Goal: Information Seeking & Learning: Understand process/instructions

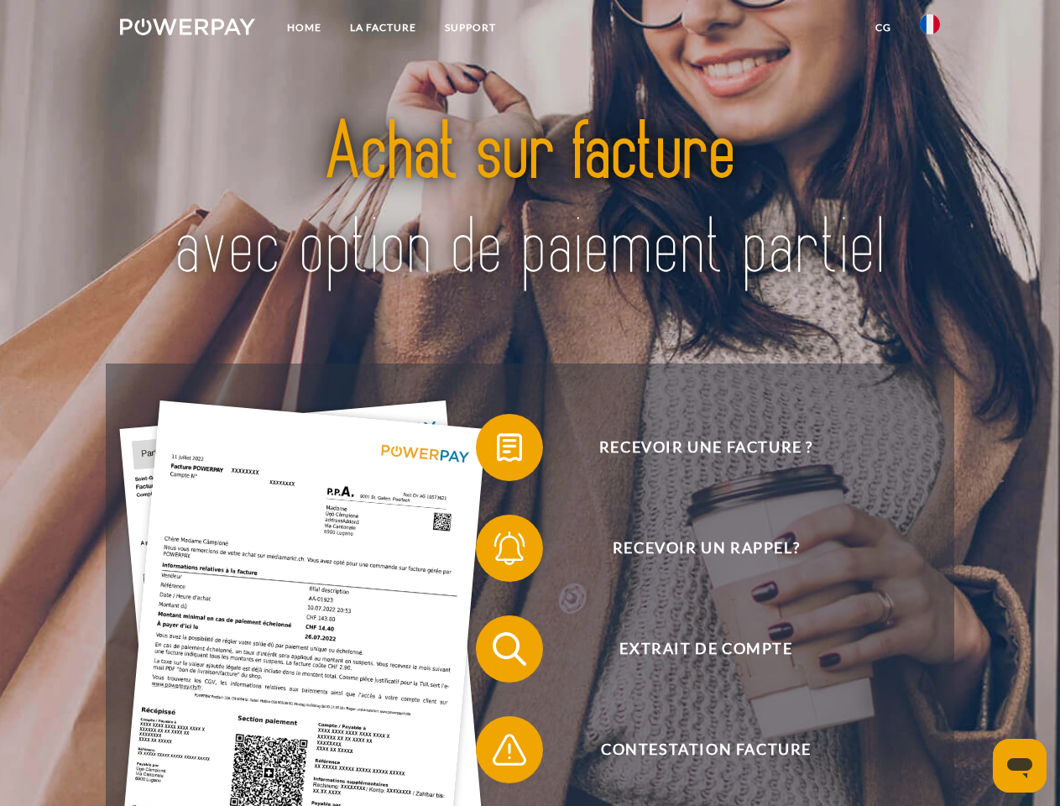
click at [187, 29] on img at bounding box center [187, 26] width 135 height 17
click at [930, 29] on img at bounding box center [930, 24] width 20 height 20
click at [883, 28] on link "CG" at bounding box center [883, 28] width 44 height 30
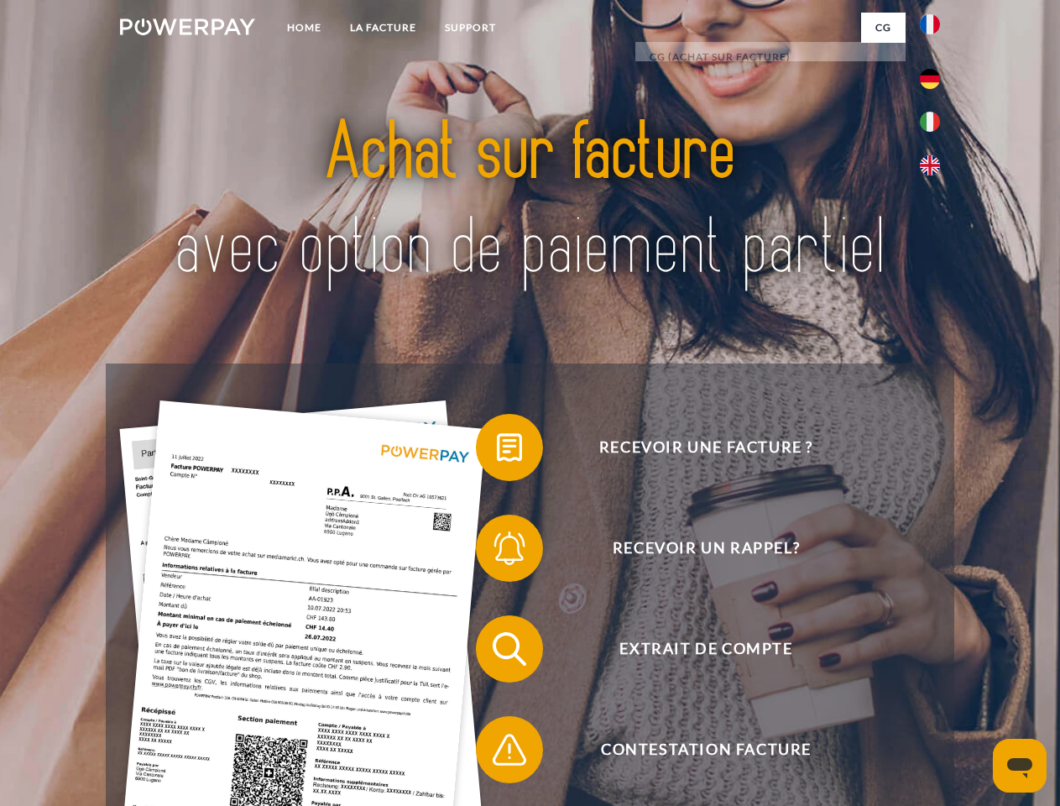
click at [497, 451] on span at bounding box center [484, 447] width 84 height 84
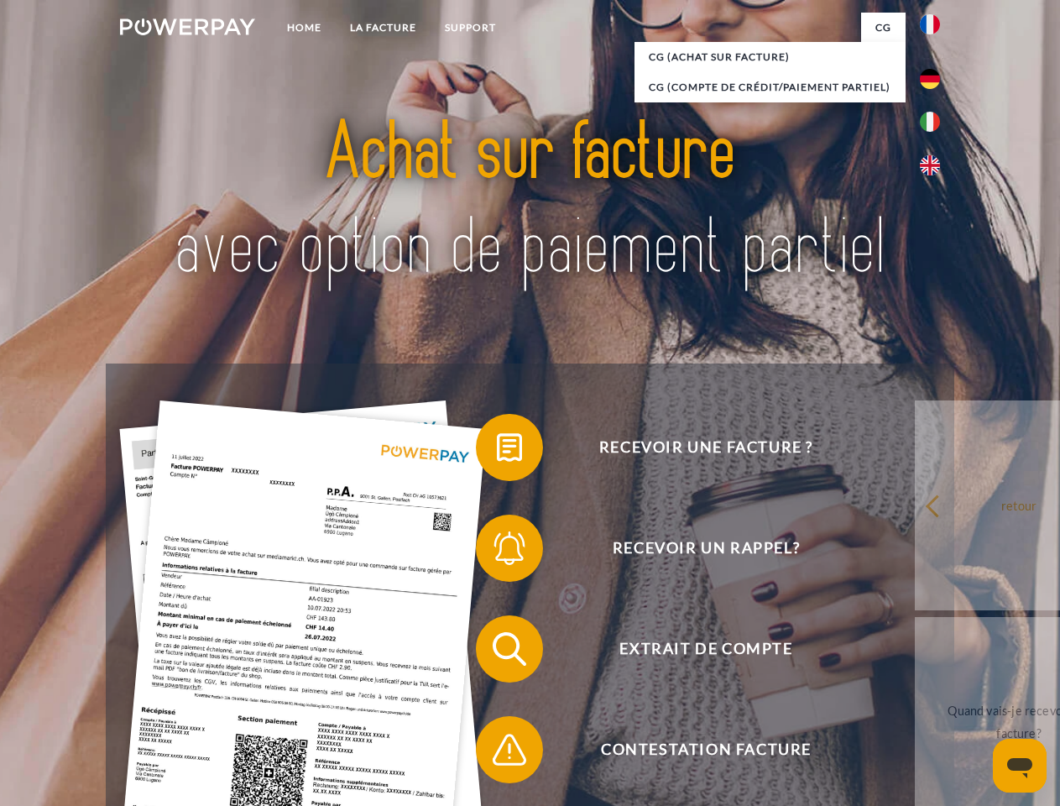
click at [497, 551] on span at bounding box center [484, 548] width 84 height 84
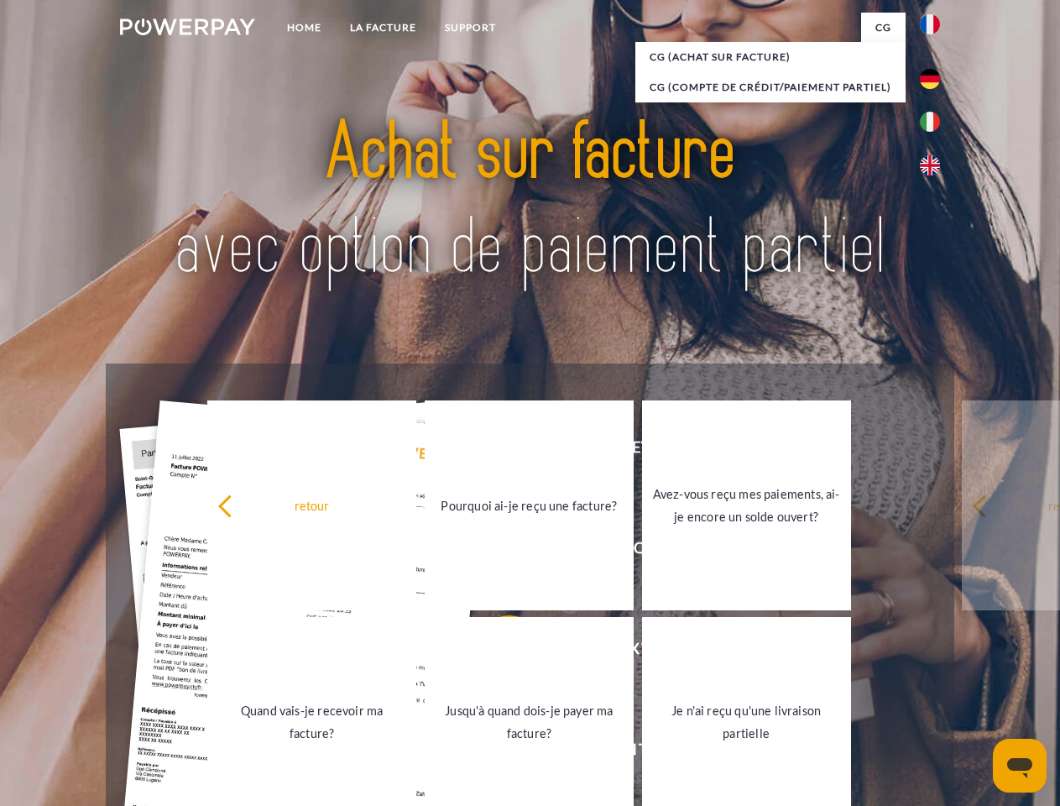
click at [497, 652] on link "Jusqu'à quand dois-je payer ma facture?" at bounding box center [529, 722] width 209 height 210
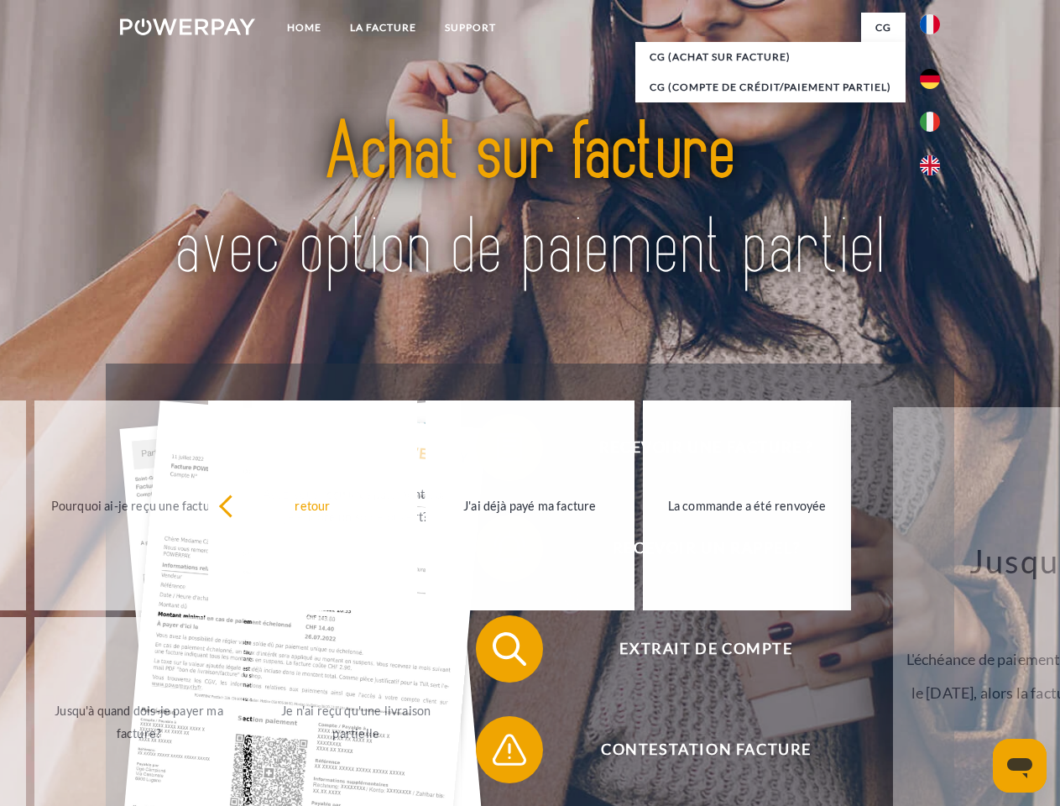
click at [497, 753] on span at bounding box center [484, 750] width 84 height 84
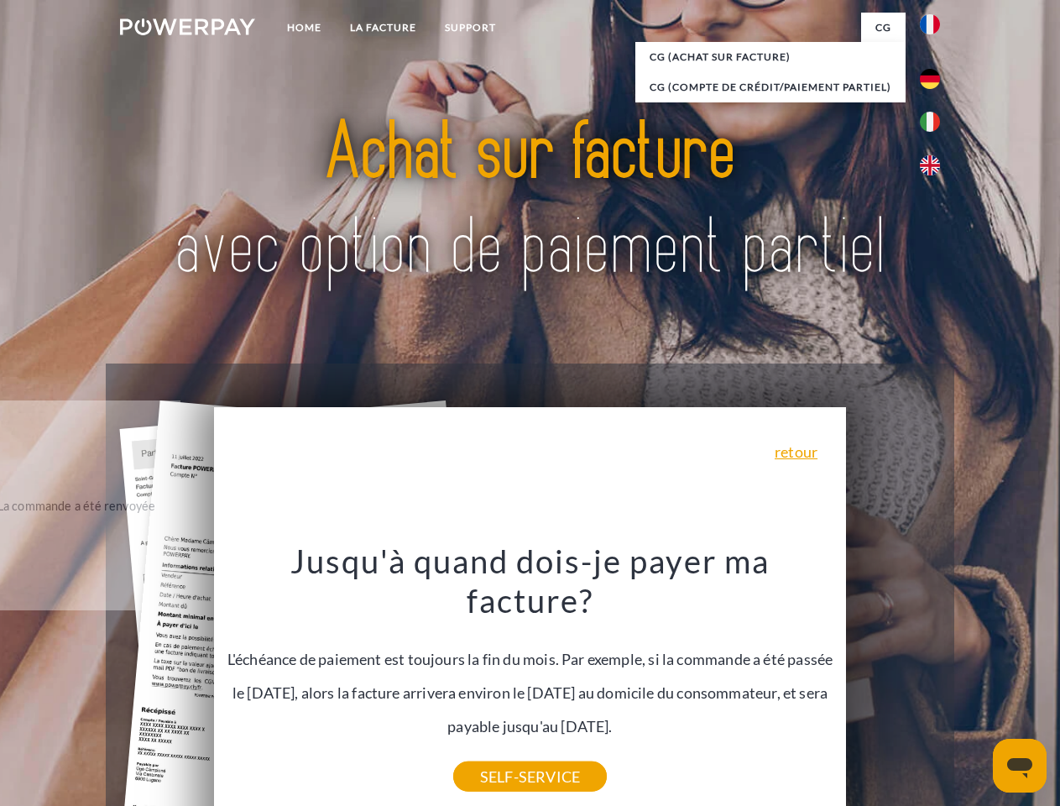
click at [1020, 765] on icon "Ouvrir la fenêtre de messagerie" at bounding box center [1019, 768] width 25 height 20
